Goal: Task Accomplishment & Management: Use online tool/utility

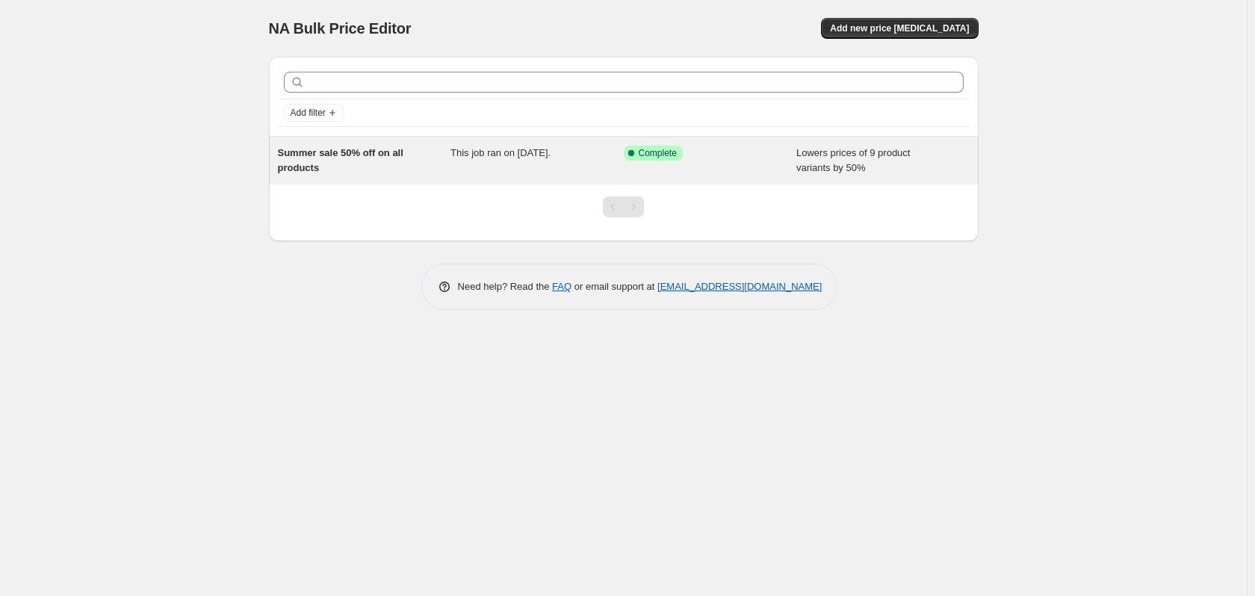
click at [422, 167] on div "Summer sale 50% off on all products" at bounding box center [364, 161] width 173 height 30
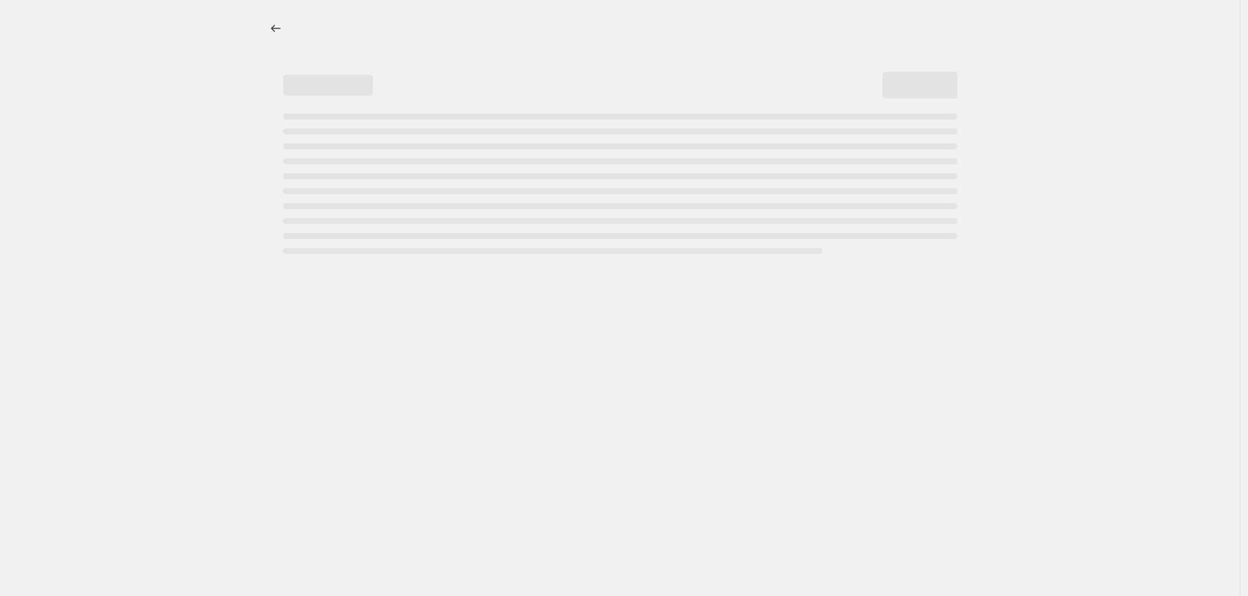
select select "percentage"
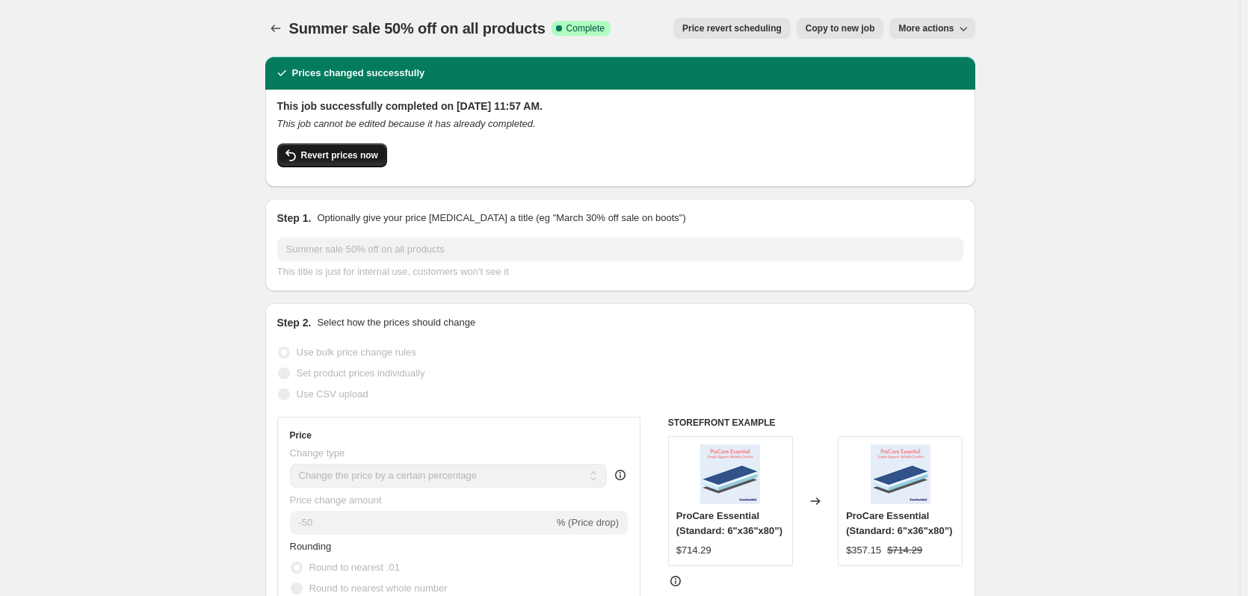
click at [307, 155] on span "Revert prices now" at bounding box center [339, 155] width 77 height 12
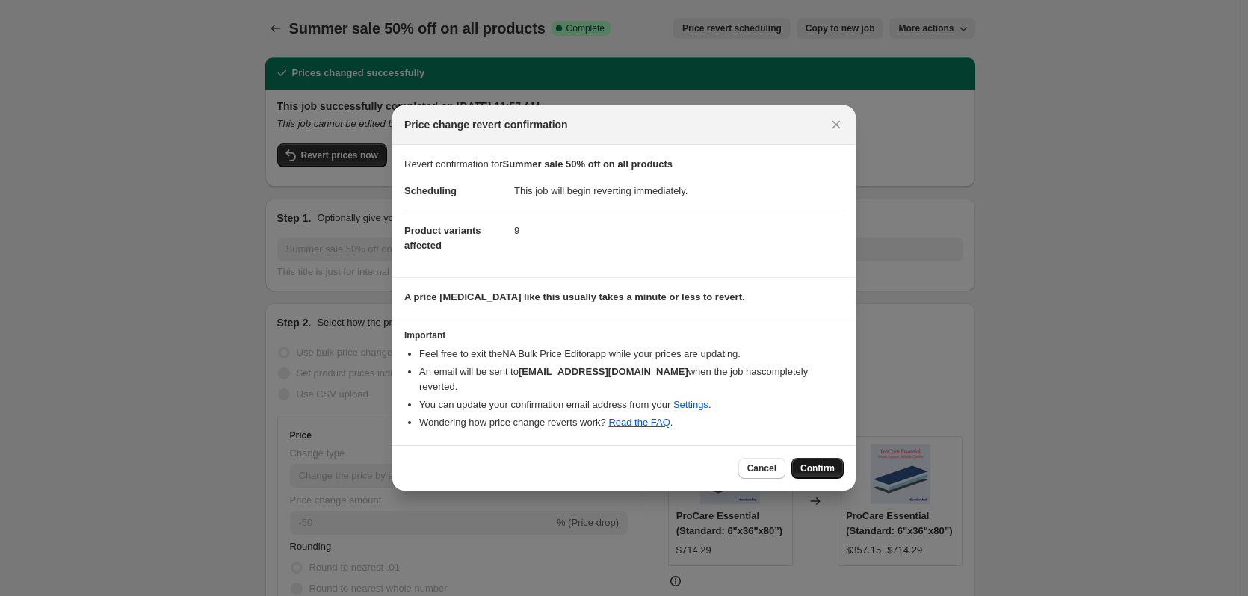
click at [825, 462] on span "Confirm" at bounding box center [817, 468] width 34 height 12
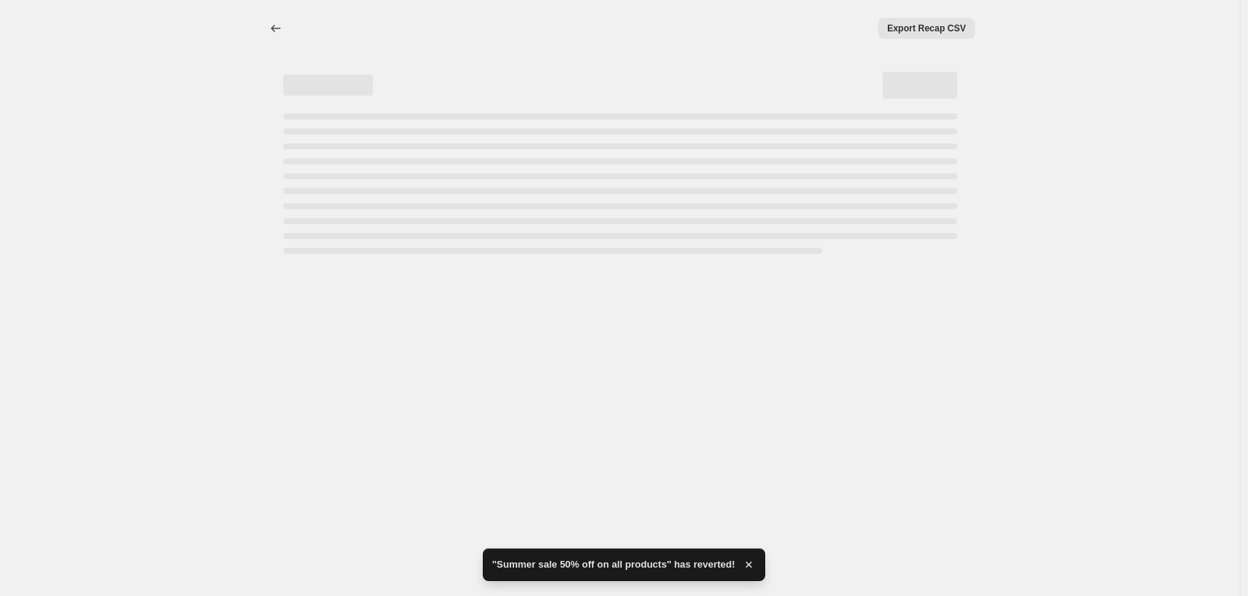
select select "percentage"
